Goal: Task Accomplishment & Management: Manage account settings

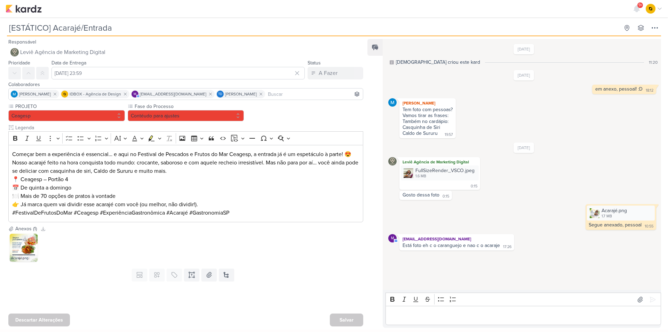
click at [31, 248] on img at bounding box center [24, 248] width 28 height 28
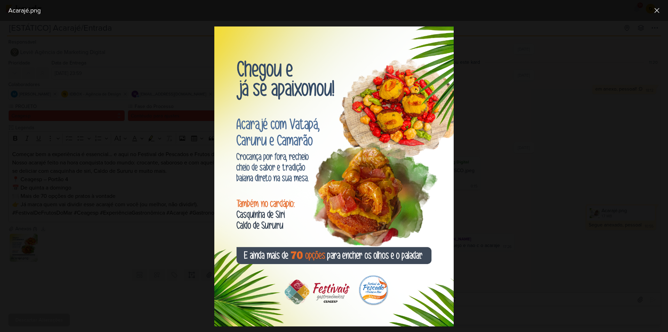
drag, startPoint x: 330, startPoint y: 143, endPoint x: 162, endPoint y: 213, distance: 182.1
click at [162, 213] on div at bounding box center [334, 176] width 668 height 311
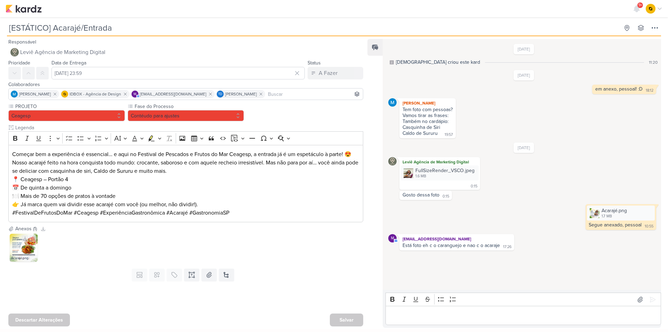
click at [15, 248] on img at bounding box center [24, 248] width 28 height 28
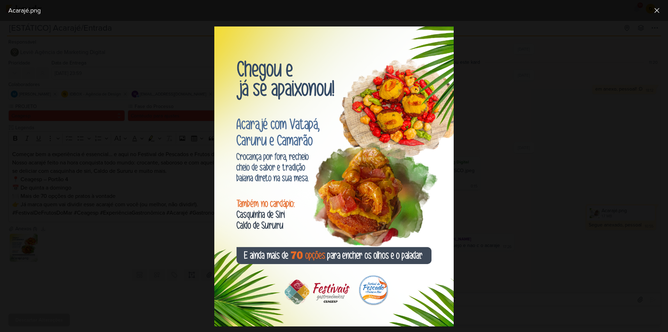
click at [568, 154] on div at bounding box center [334, 176] width 668 height 311
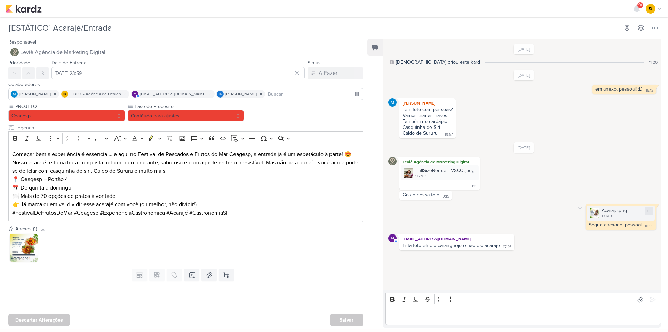
click at [647, 212] on icon at bounding box center [650, 211] width 6 height 6
click at [579, 209] on icon at bounding box center [581, 208] width 6 height 6
click at [582, 221] on icon at bounding box center [585, 221] width 6 height 6
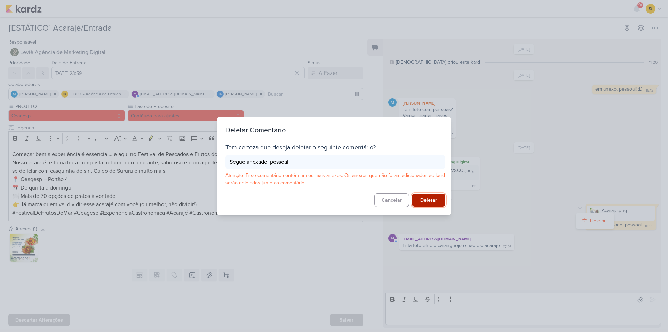
click at [421, 202] on button "Deletar" at bounding box center [428, 200] width 33 height 13
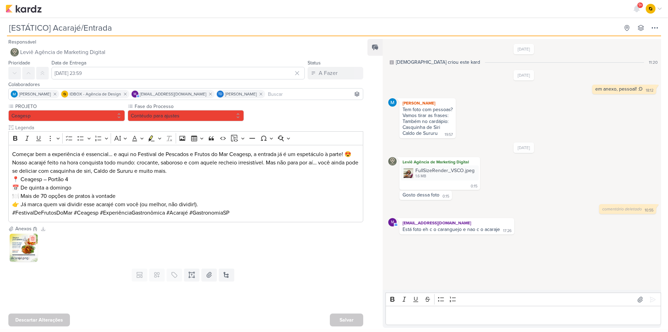
click at [35, 239] on icon at bounding box center [32, 238] width 5 height 5
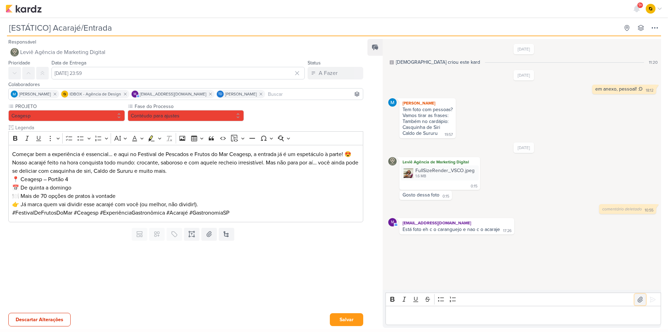
click at [637, 299] on icon at bounding box center [640, 299] width 7 height 7
click at [458, 316] on p "Editor editing area: main" at bounding box center [524, 315] width 268 height 8
click at [226, 117] on button "Contéudo para ajustes" at bounding box center [186, 115] width 117 height 11
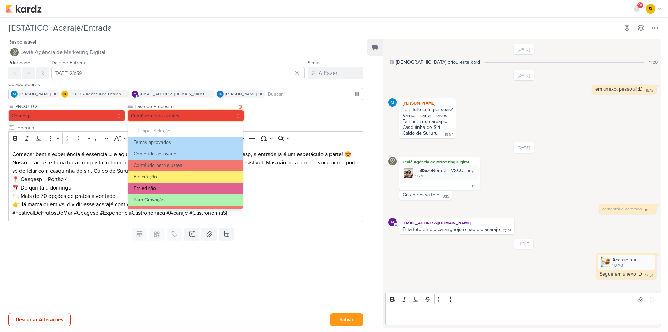
scroll to position [35, 0]
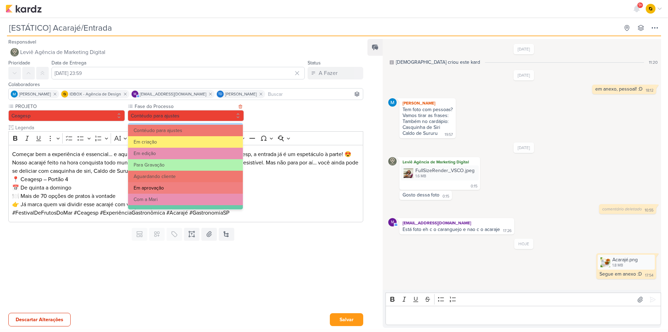
click at [173, 186] on button "Em aprovação" at bounding box center [185, 187] width 115 height 11
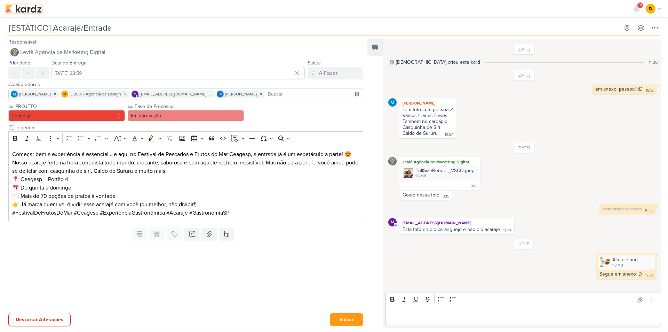
click at [26, 12] on img at bounding box center [24, 9] width 36 height 8
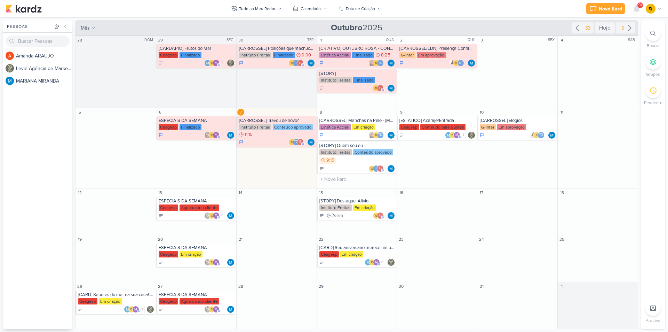
click at [357, 125] on div "Em criação" at bounding box center [363, 127] width 23 height 6
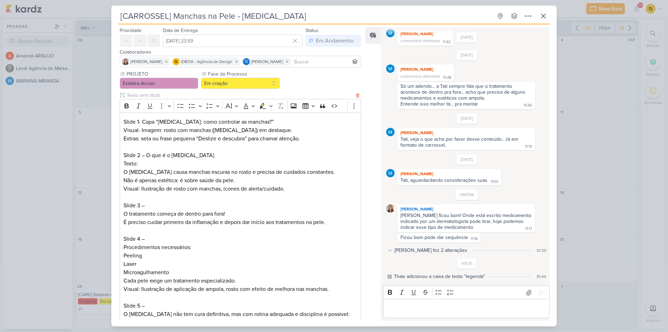
scroll to position [35, 0]
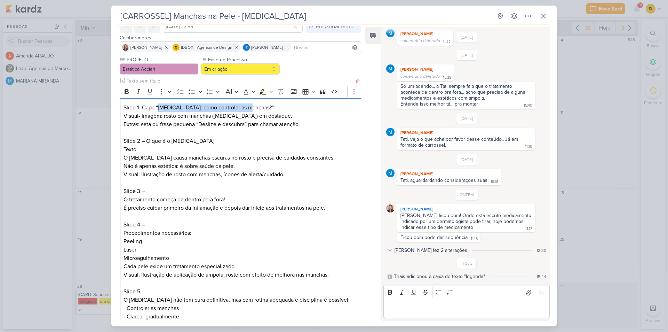
drag, startPoint x: 159, startPoint y: 107, endPoint x: 251, endPoint y: 110, distance: 92.3
click at [251, 110] on p "Slide 1- Capa “Melasma: como controlar as manchas?”" at bounding box center [241, 107] width 234 height 8
copy p "Melasma: como controlar as manchas?"
drag, startPoint x: 198, startPoint y: 123, endPoint x: 245, endPoint y: 125, distance: 47.4
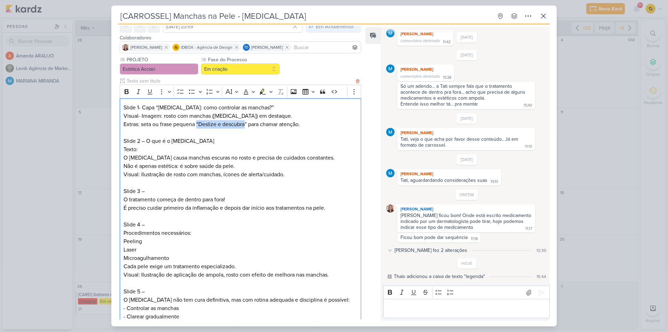
click at [245, 125] on p "Extras: seta ou frase pequena “Deslize e descubra” para chamar atenção." at bounding box center [241, 124] width 234 height 8
copy p "“Deslize e descubra"
click at [209, 126] on p "Extras: seta ou frase pequena “Deslize e descubra” para chamar atenção." at bounding box center [241, 124] width 234 height 8
copy p "Deslize e descubra"
drag, startPoint x: 199, startPoint y: 124, endPoint x: 245, endPoint y: 124, distance: 46.0
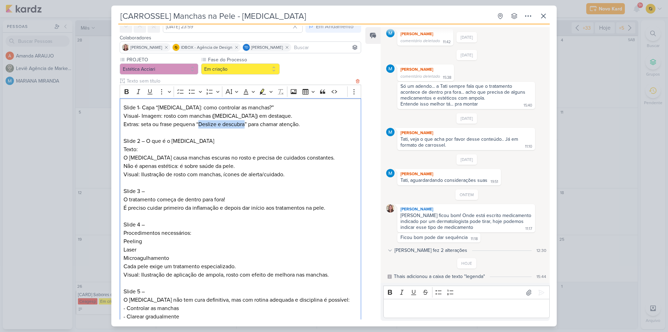
click at [245, 124] on p "Extras: seta ou frase pequena “Deslize e descubra” para chamar atenção." at bounding box center [241, 124] width 234 height 8
copy p "O que é o melasma"
drag, startPoint x: 147, startPoint y: 137, endPoint x: 194, endPoint y: 140, distance: 47.1
click at [194, 140] on p "Slide 2 – O que é o melasma Texto: O melasma causa manchas escuras no rosto e p…" at bounding box center [241, 153] width 234 height 33
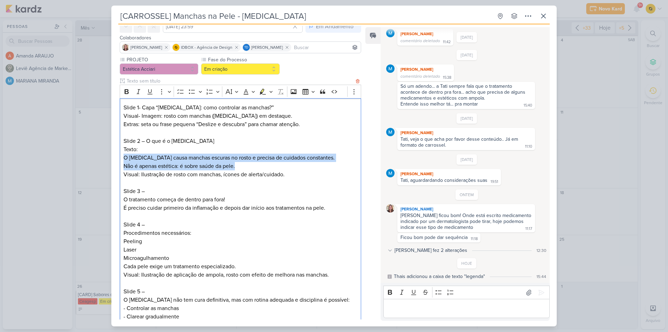
drag, startPoint x: 122, startPoint y: 156, endPoint x: 239, endPoint y: 166, distance: 117.0
click at [239, 166] on div "Slide 1- Capa “Melasma: como controlar as manchas?” Visual- Imagem: rosto com m…" at bounding box center [241, 241] width 242 height 287
copy p "O melasma causa manchas escuras no rosto e precisa de cuidados constantes. Não …"
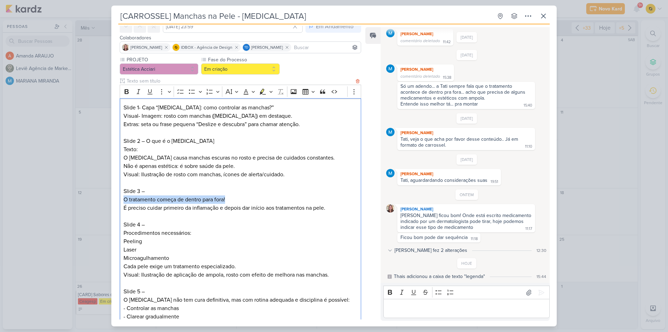
drag, startPoint x: 122, startPoint y: 198, endPoint x: 231, endPoint y: 198, distance: 109.0
click at [231, 198] on div "Slide 1- Capa “Melasma: como controlar as manchas?” Visual- Imagem: rosto com m…" at bounding box center [241, 241] width 242 height 287
copy p "O tratamento começa de dentro para fora!"
drag, startPoint x: 123, startPoint y: 208, endPoint x: 334, endPoint y: 206, distance: 211.0
click at [334, 206] on p "Slide 3 – O tratamento começa de dentro para fora! É preciso cuidar primeiro da…" at bounding box center [241, 199] width 234 height 25
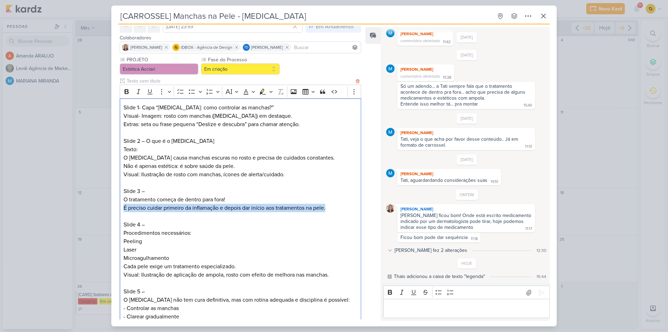
copy p "É preciso cuidar primeiro da inflamação e depois dar início aos tratamentos na …"
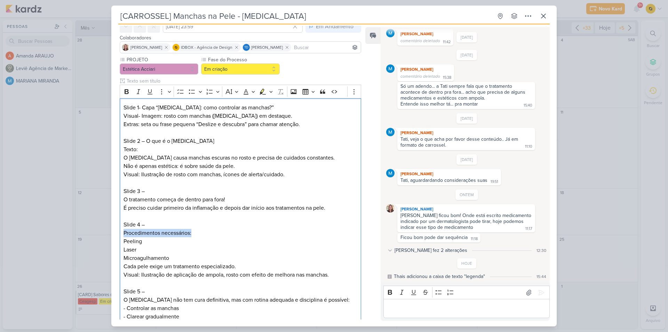
drag, startPoint x: 181, startPoint y: 233, endPoint x: 116, endPoint y: 232, distance: 64.4
click at [116, 232] on div "PROJETO Estética Acciari Fase do Processo" at bounding box center [237, 314] width 253 height 516
copy p "Procedimentos necessários:"
drag, startPoint x: 123, startPoint y: 243, endPoint x: 173, endPoint y: 256, distance: 51.9
click at [173, 256] on div "Slide 1- Capa “Melasma: como controlar as manchas?” Visual- Imagem: rosto com m…" at bounding box center [241, 241] width 242 height 287
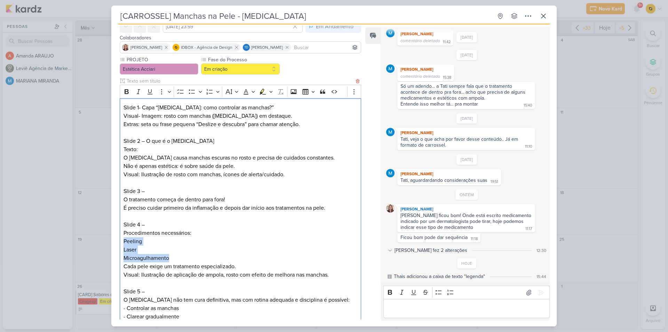
copy div "Peeling Laser Microagulhamento"
drag, startPoint x: 244, startPoint y: 269, endPoint x: 114, endPoint y: 269, distance: 129.9
click at [114, 269] on div "PROJETO Estética Acciari Fase do Processo" at bounding box center [237, 314] width 253 height 516
click at [214, 275] on p "Visual: Ilustração de aplicação de ampola, rosto com efeito de melhora nas manc…" at bounding box center [241, 274] width 234 height 8
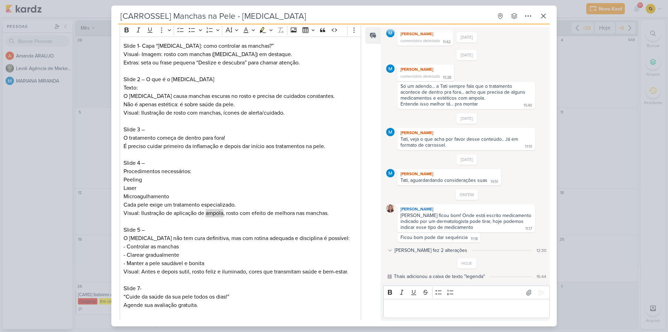
scroll to position [139, 0]
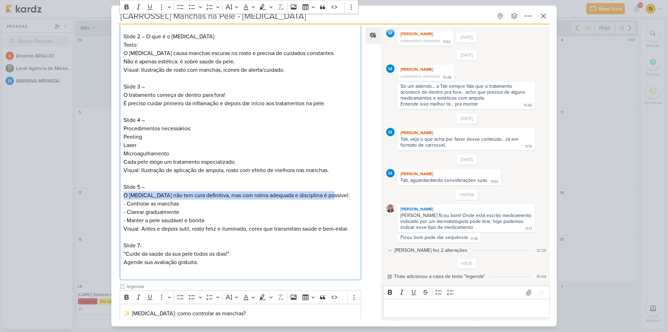
drag, startPoint x: 122, startPoint y: 196, endPoint x: 332, endPoint y: 196, distance: 209.6
click at [332, 196] on div "Slide 1- Capa “Melasma: como controlar as manchas?” Visual- Imagem: rosto com m…" at bounding box center [241, 137] width 242 height 287
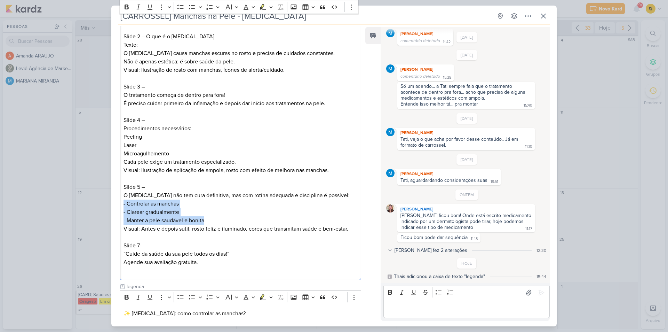
drag, startPoint x: 207, startPoint y: 220, endPoint x: 122, endPoint y: 204, distance: 86.4
click at [122, 204] on div "Slide 1- Capa “Melasma: como controlar as manchas?” Visual- Imagem: rosto com m…" at bounding box center [241, 137] width 242 height 287
drag, startPoint x: 173, startPoint y: 169, endPoint x: 224, endPoint y: 170, distance: 50.5
click at [224, 170] on p "Visual: Ilustração de aplicação de ampola, rosto com efeito de melhora nas manc…" at bounding box center [241, 170] width 234 height 8
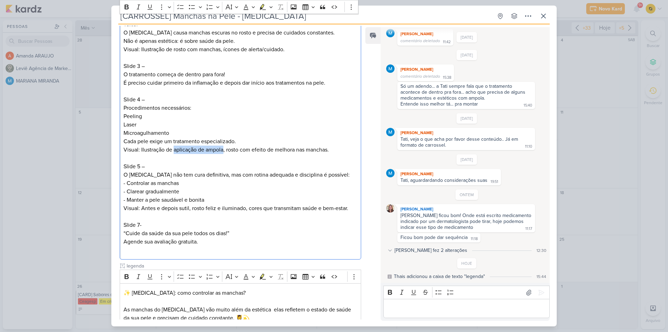
scroll to position [174, 0]
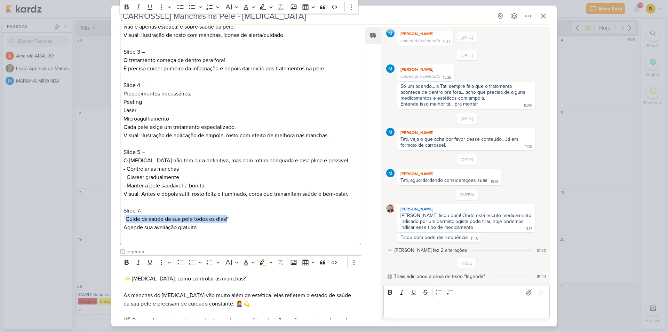
drag, startPoint x: 126, startPoint y: 218, endPoint x: 229, endPoint y: 220, distance: 102.7
click at [229, 220] on p "Slide 7- “Cuide da saúde da sua pele todos os dias!”" at bounding box center [241, 214] width 234 height 17
drag, startPoint x: 186, startPoint y: 227, endPoint x: 121, endPoint y: 229, distance: 64.8
click at [121, 229] on div "Slide 1- Capa “Melasma: como controlar as manchas?” Visual- Imagem: rosto com m…" at bounding box center [241, 102] width 242 height 287
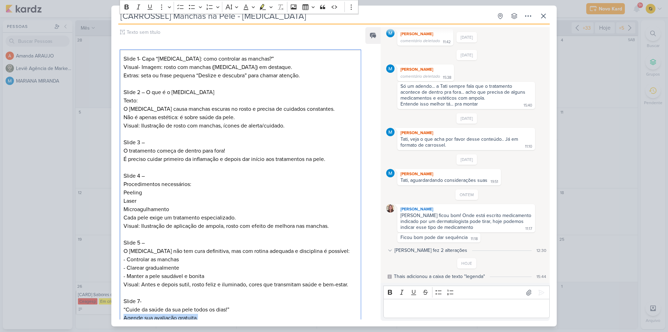
scroll to position [70, 0]
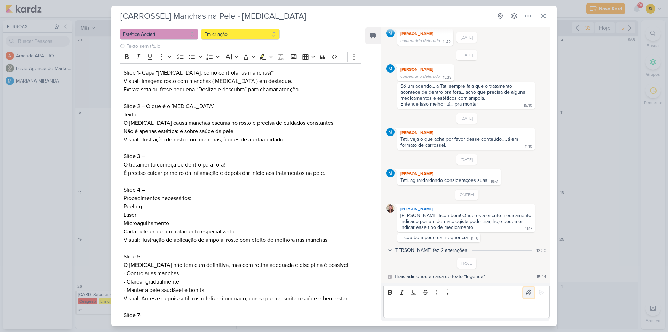
click at [527, 292] on icon at bounding box center [529, 292] width 5 height 5
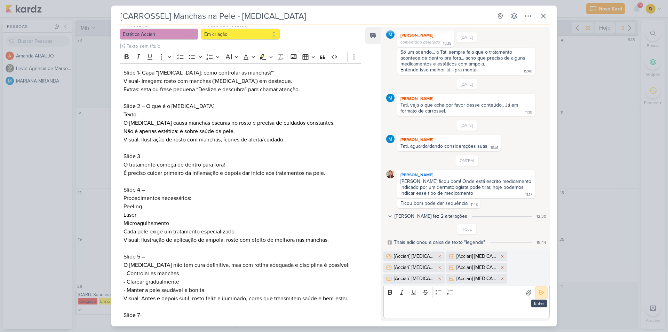
click at [538, 296] on button at bounding box center [541, 292] width 11 height 11
click at [214, 38] on button "Em criação" at bounding box center [240, 34] width 79 height 11
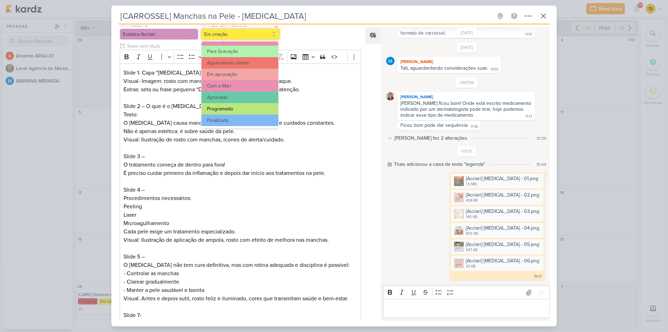
scroll to position [67, 0]
click at [233, 73] on button "Em aprovação" at bounding box center [240, 73] width 77 height 11
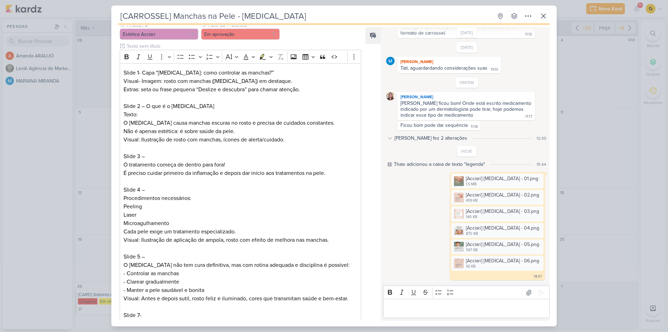
click at [614, 206] on div "[CARROSSEL] Manchas na Pele - Melasma Criado por MARIANA" at bounding box center [334, 166] width 668 height 332
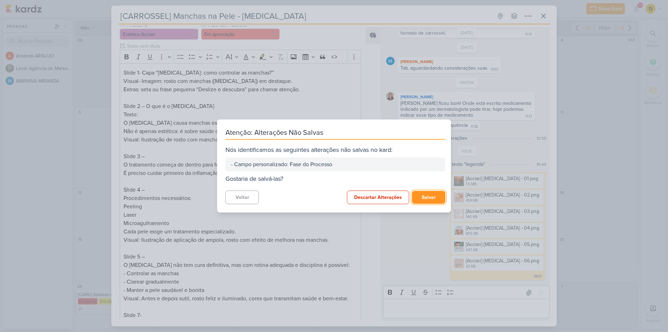
click at [433, 195] on button "Salvar" at bounding box center [428, 197] width 33 height 13
